Goal: Find specific page/section: Find specific page/section

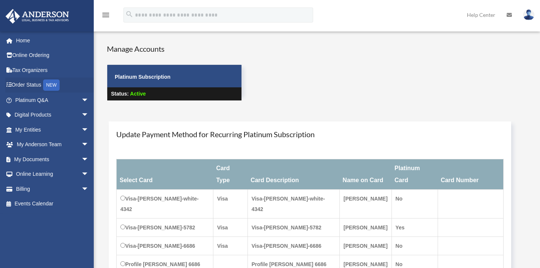
scroll to position [64, 0]
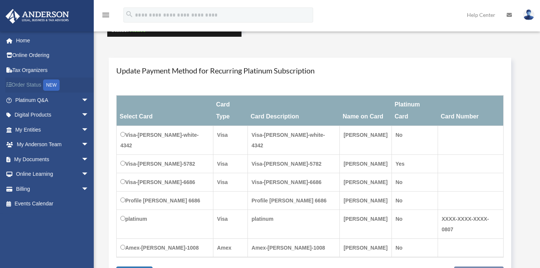
click at [32, 84] on link "Order Status NEW" at bounding box center [52, 85] width 95 height 15
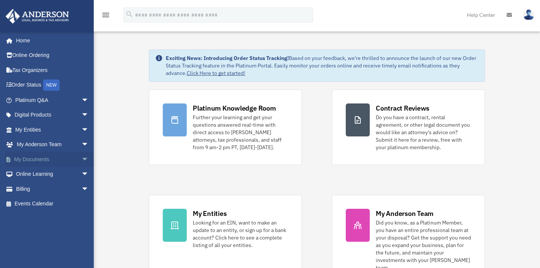
click at [42, 155] on link "My Documents arrow_drop_down" at bounding box center [52, 159] width 95 height 15
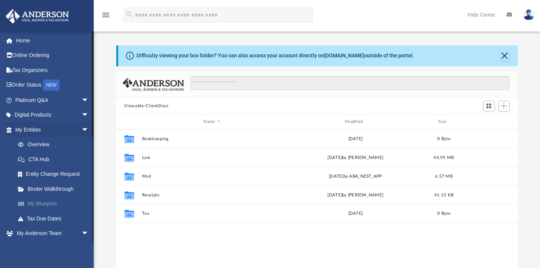
click at [54, 200] on link "My Blueprint" at bounding box center [56, 204] width 90 height 15
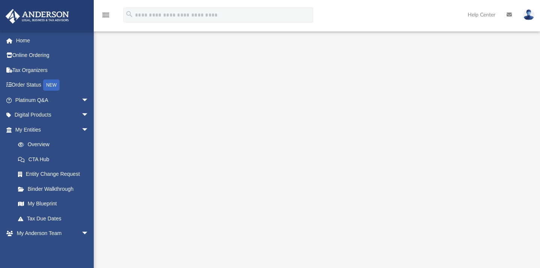
scroll to position [9, 0]
